Goal: Task Accomplishment & Management: Complete application form

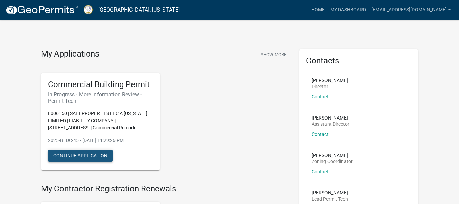
click at [83, 151] on button "Continue Application" at bounding box center [80, 155] width 65 height 12
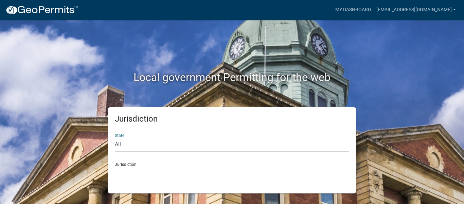
click at [162, 143] on select "All [US_STATE] [US_STATE] [US_STATE] [US_STATE] [US_STATE] [US_STATE] [US_STATE…" at bounding box center [232, 144] width 234 height 14
select select "[US_STATE]"
click at [115, 137] on select "All [US_STATE] [US_STATE] [US_STATE] [US_STATE] [US_STATE] [US_STATE] [US_STATE…" at bounding box center [232, 144] width 234 height 14
click at [145, 174] on select "[GEOGRAPHIC_DATA], [US_STATE][PERSON_NAME][GEOGRAPHIC_DATA], [US_STATE][PERSON_…" at bounding box center [232, 173] width 234 height 14
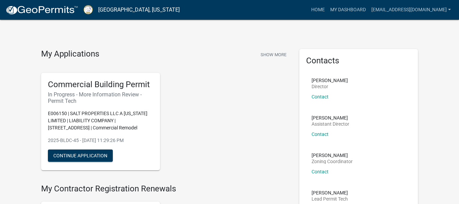
click at [82, 156] on button "Continue Application" at bounding box center [80, 155] width 65 height 12
